Goal: Task Accomplishment & Management: Complete application form

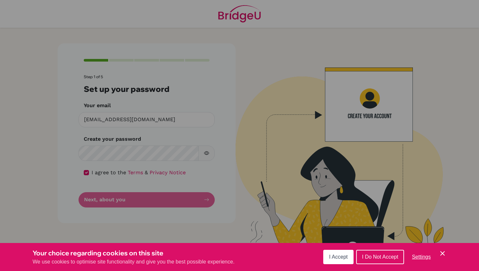
click at [377, 256] on span "I Do Not Accept" at bounding box center [380, 257] width 36 height 6
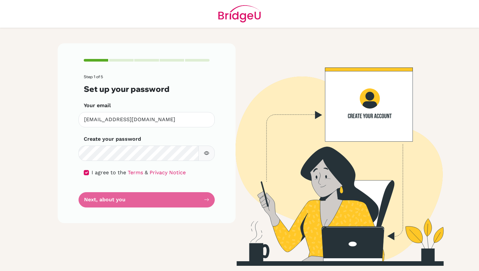
click at [172, 200] on form "Step 1 of 5 Set up your password Your email [EMAIL_ADDRESS][DOMAIN_NAME] Invali…" at bounding box center [147, 141] width 126 height 133
click at [205, 198] on form "Step 1 of 5 Set up your password Your email [EMAIL_ADDRESS][DOMAIN_NAME] Invali…" at bounding box center [147, 141] width 126 height 133
click at [207, 199] on form "Step 1 of 5 Set up your password Your email [EMAIL_ADDRESS][DOMAIN_NAME] Invali…" at bounding box center [147, 141] width 126 height 133
click at [90, 173] on div "I agree to the Terms & Privacy Notice" at bounding box center [147, 173] width 126 height 8
click at [85, 172] on input "checkbox" at bounding box center [86, 172] width 5 height 5
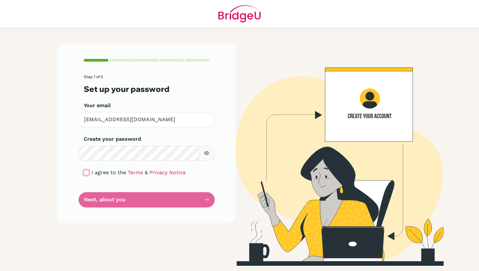
checkbox input "true"
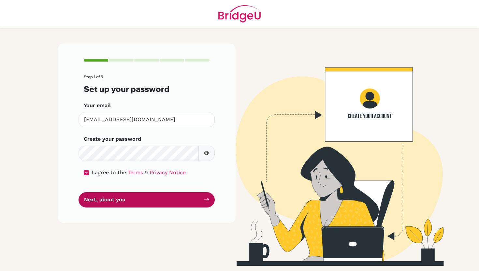
click at [128, 201] on button "Next, about you" at bounding box center [146, 199] width 136 height 15
